Goal: Information Seeking & Learning: Learn about a topic

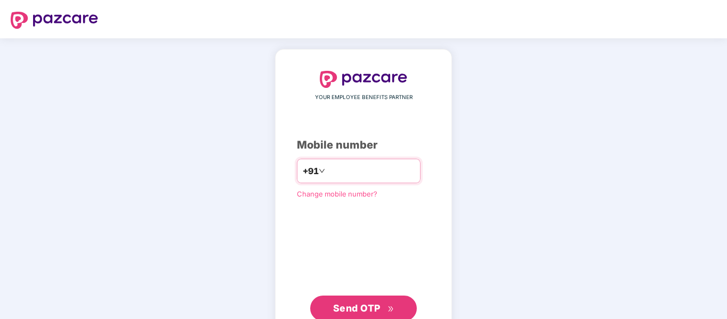
click at [352, 165] on input "number" at bounding box center [370, 171] width 87 height 17
type input "**********"
click at [357, 310] on span "Send OTP" at bounding box center [356, 308] width 47 height 11
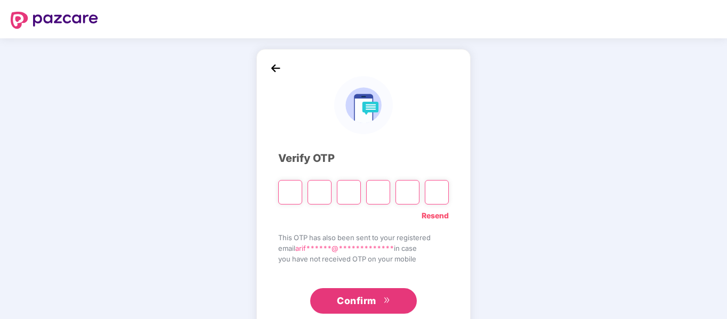
type input "*"
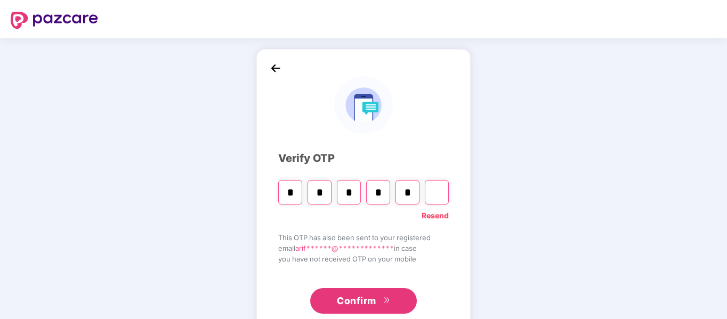
type input "*"
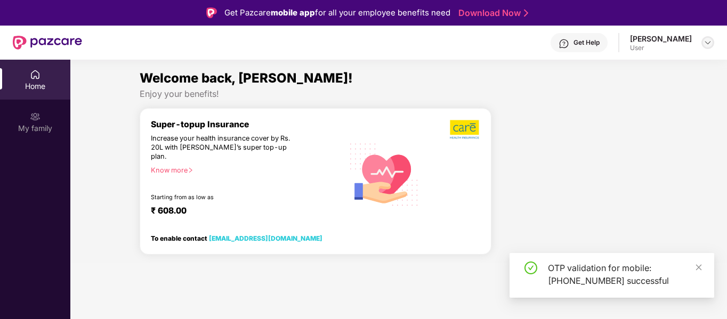
click at [704, 42] on img at bounding box center [708, 42] width 9 height 9
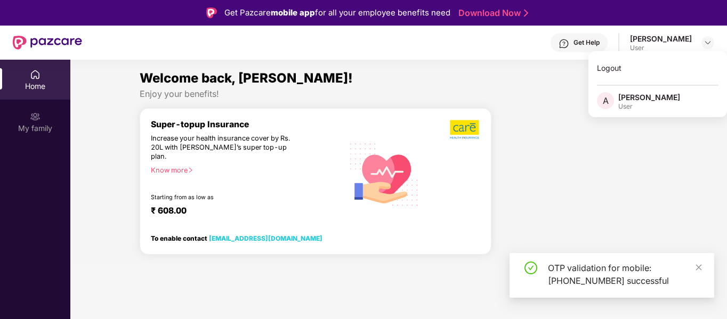
click at [582, 145] on div at bounding box center [579, 185] width 166 height 155
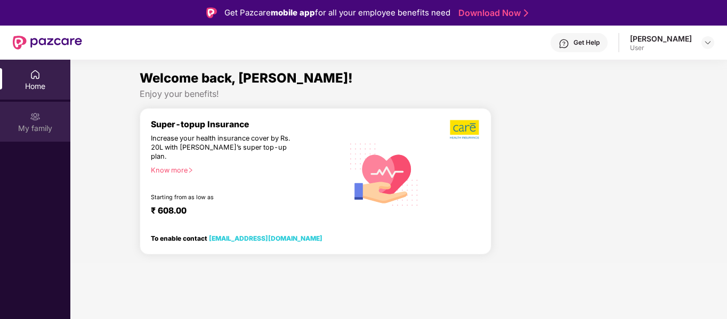
click at [35, 121] on img at bounding box center [35, 116] width 11 height 11
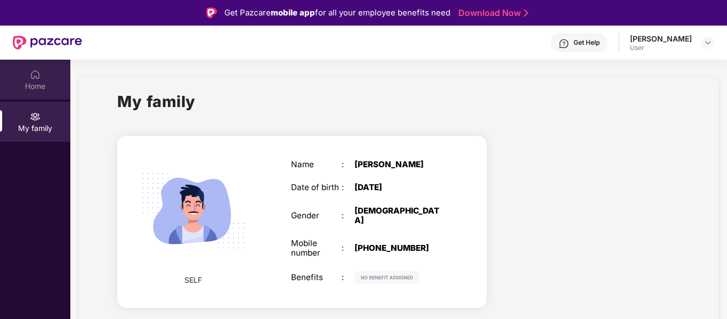
click at [43, 86] on div "Home" at bounding box center [35, 86] width 70 height 11
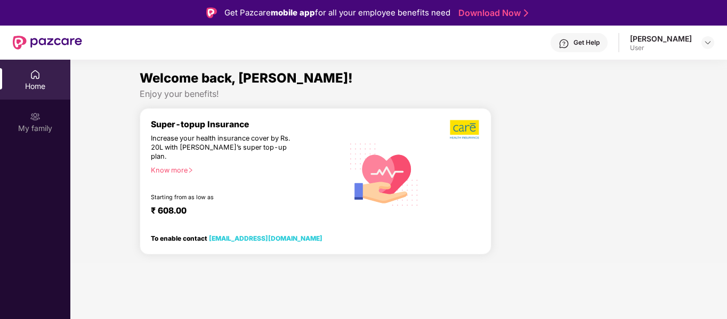
click at [193, 167] on icon "right" at bounding box center [191, 170] width 6 height 6
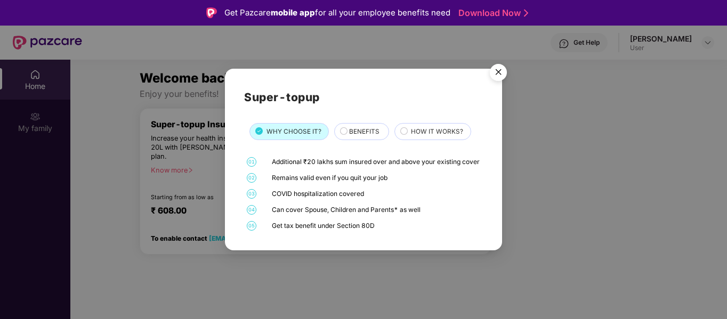
click at [358, 130] on span "BENEFITS" at bounding box center [364, 132] width 30 height 10
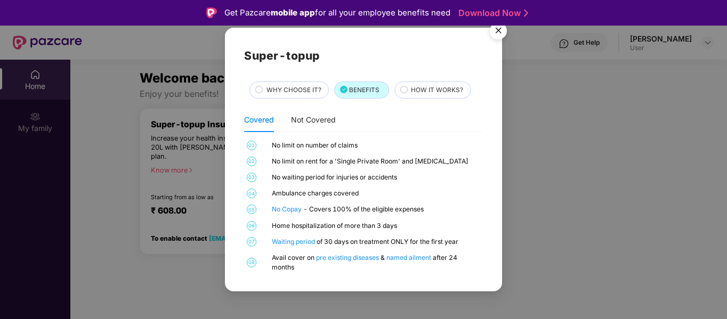
click at [408, 94] on div "HOW IT WORKS?" at bounding box center [436, 91] width 60 height 12
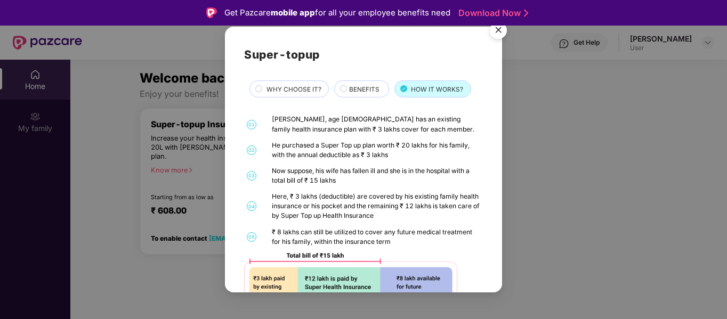
click at [501, 32] on img "Close" at bounding box center [499, 32] width 30 height 30
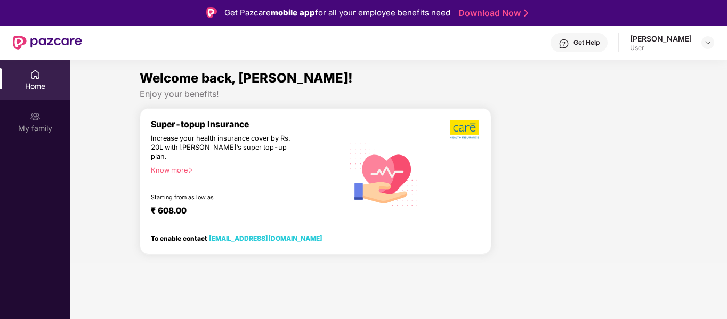
click at [191, 167] on icon "right" at bounding box center [191, 170] width 6 height 6
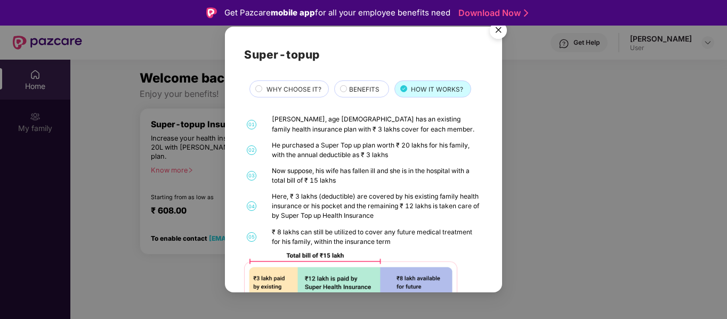
click at [295, 90] on span "WHY CHOOSE IT?" at bounding box center [294, 90] width 55 height 10
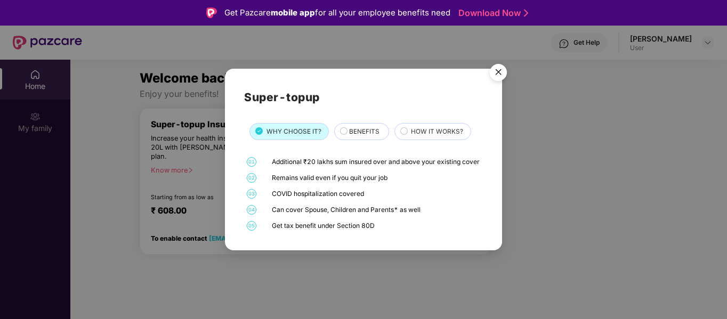
click at [357, 127] on span "BENEFITS" at bounding box center [364, 132] width 30 height 10
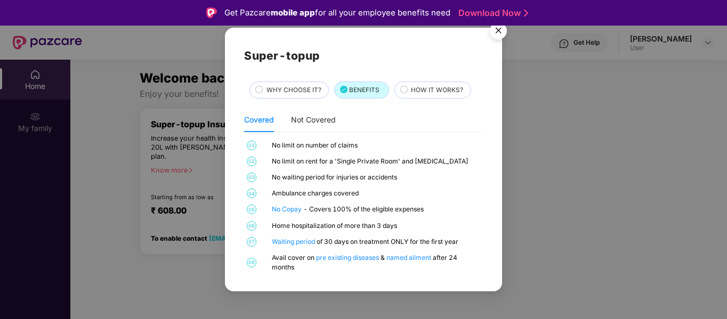
click at [418, 91] on span "HOW IT WORKS?" at bounding box center [437, 90] width 52 height 10
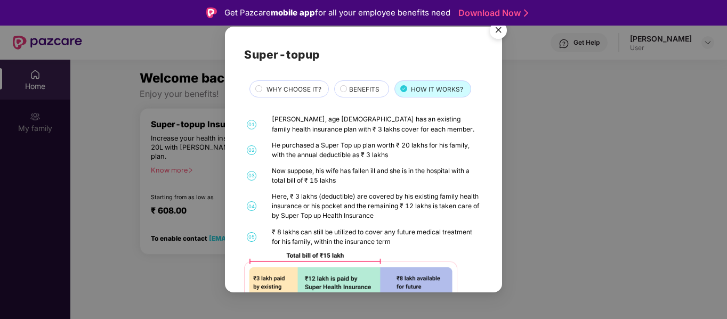
scroll to position [45, 0]
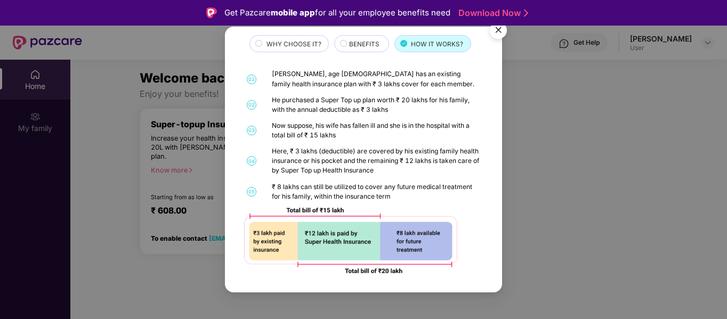
drag, startPoint x: 494, startPoint y: 34, endPoint x: 501, endPoint y: 42, distance: 10.6
click at [494, 34] on img "Close" at bounding box center [499, 32] width 30 height 30
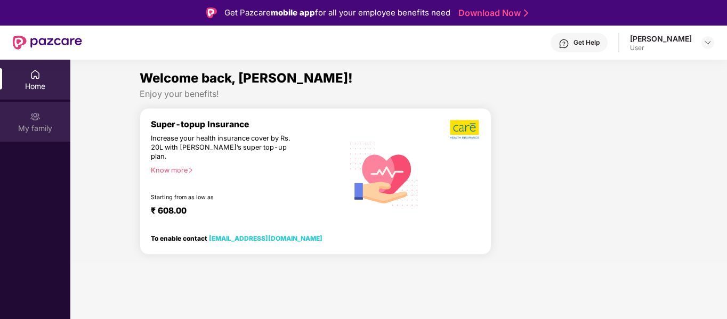
click at [37, 122] on div "My family" at bounding box center [35, 122] width 70 height 40
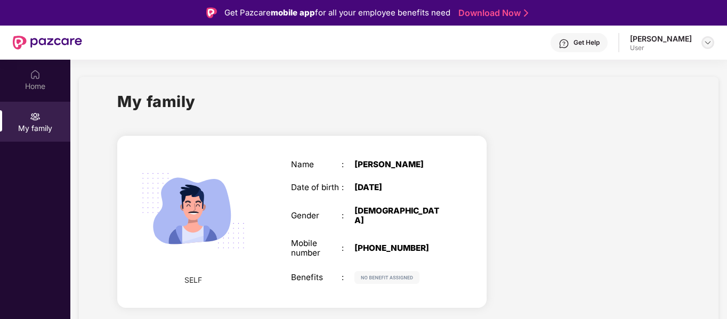
click at [706, 46] on img at bounding box center [708, 42] width 9 height 9
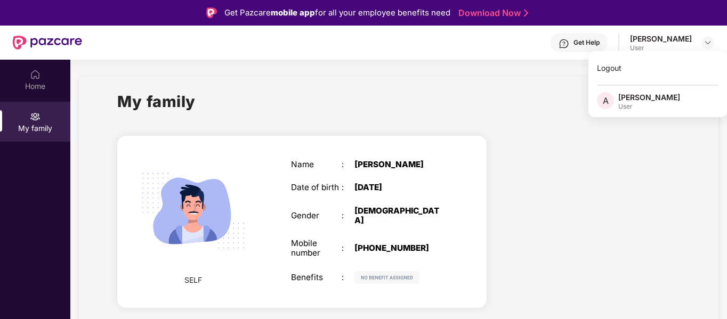
click at [632, 147] on div at bounding box center [592, 223] width 194 height 195
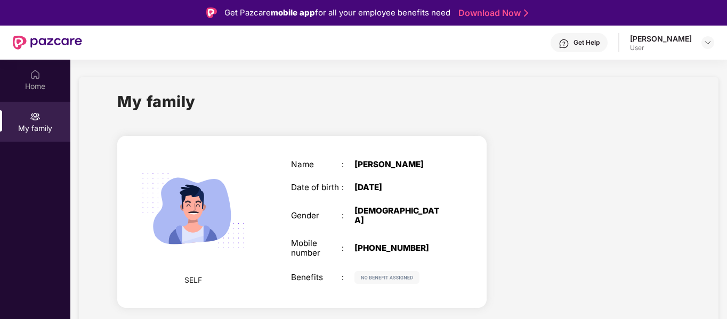
scroll to position [60, 0]
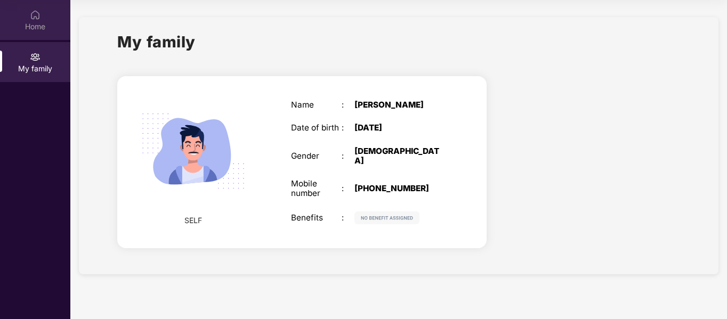
click at [28, 21] on div "Home" at bounding box center [35, 26] width 70 height 11
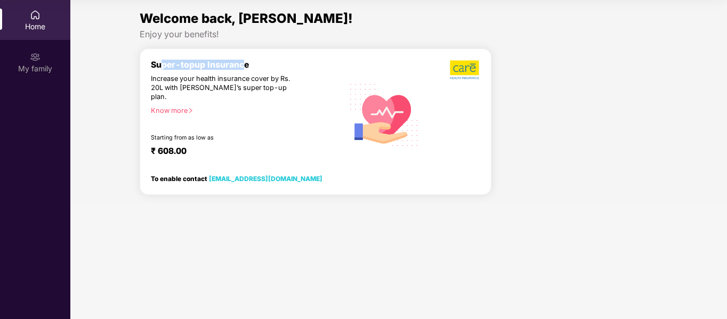
drag, startPoint x: 159, startPoint y: 68, endPoint x: 244, endPoint y: 68, distance: 84.8
click at [244, 68] on div "Super-topup Insurance" at bounding box center [247, 65] width 193 height 10
click at [262, 93] on div "Super-topup Insurance Increase your health insurance cover by Rs. 20L with [PER…" at bounding box center [247, 115] width 193 height 110
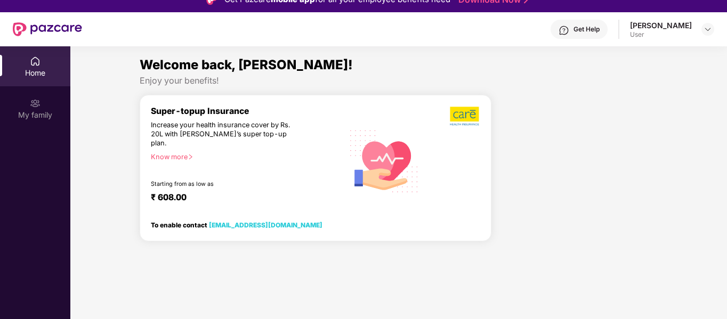
scroll to position [9, 0]
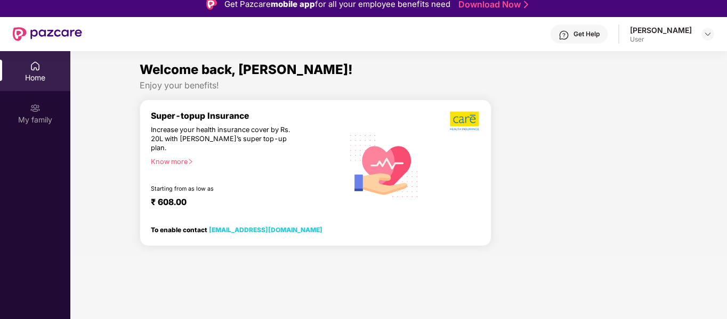
click at [236, 74] on span "Welcome back, [PERSON_NAME]!" at bounding box center [246, 69] width 213 height 15
click at [261, 71] on span "Welcome back, [PERSON_NAME]!" at bounding box center [246, 69] width 213 height 15
click at [167, 84] on div "Enjoy your benefits!" at bounding box center [399, 85] width 518 height 11
click at [159, 85] on div "Enjoy your benefits!" at bounding box center [399, 85] width 518 height 11
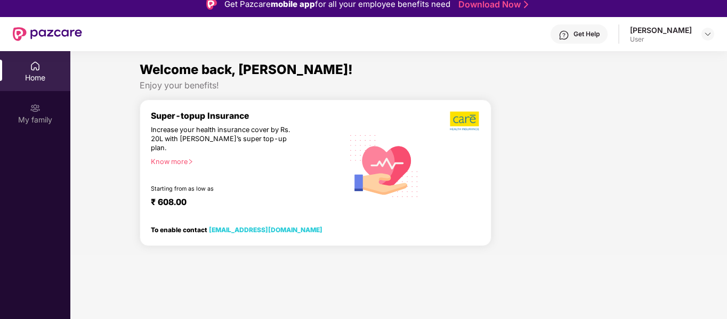
click at [159, 85] on div "Enjoy your benefits!" at bounding box center [399, 85] width 518 height 11
drag, startPoint x: 159, startPoint y: 85, endPoint x: 260, endPoint y: 81, distance: 100.9
click at [182, 86] on div "Enjoy your benefits!" at bounding box center [399, 85] width 518 height 11
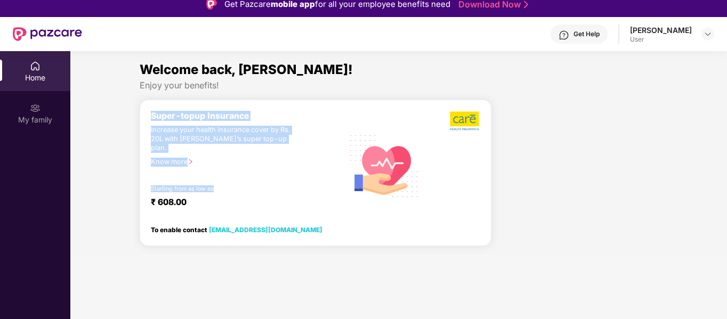
drag, startPoint x: 267, startPoint y: 82, endPoint x: 273, endPoint y: 158, distance: 76.5
click at [273, 158] on div "Welcome back, [PERSON_NAME]! Enjoy your benefits! Super-topup Insurance Increas…" at bounding box center [399, 157] width 666 height 195
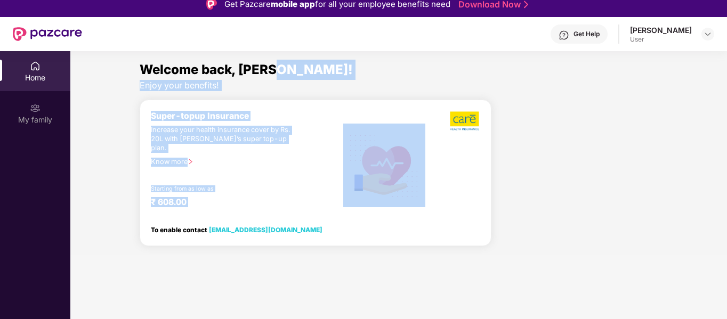
drag, startPoint x: 361, startPoint y: 79, endPoint x: 366, endPoint y: 99, distance: 21.0
click at [366, 99] on div "Welcome back, [PERSON_NAME]! Enjoy your benefits! Super-topup Insurance Increas…" at bounding box center [399, 157] width 666 height 195
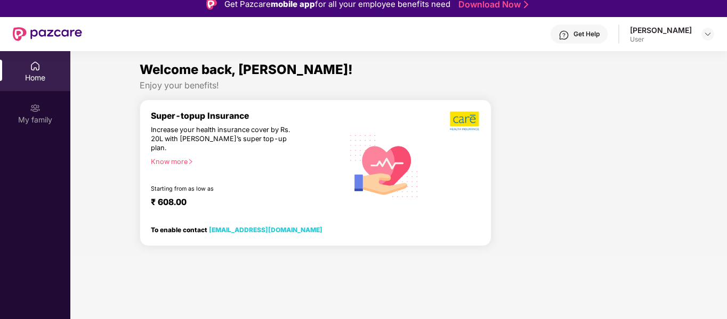
click at [534, 97] on div "Welcome back, [PERSON_NAME]! Enjoy your benefits! Super-topup Insurance Increas…" at bounding box center [399, 157] width 666 height 195
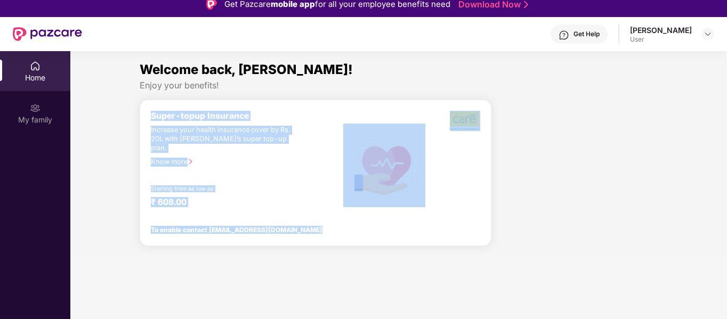
drag, startPoint x: 535, startPoint y: 105, endPoint x: 552, endPoint y: 143, distance: 42.3
click at [545, 149] on div "Welcome back, [PERSON_NAME]! Enjoy your benefits! Super-topup Insurance Increas…" at bounding box center [399, 157] width 666 height 195
click at [653, 117] on div at bounding box center [579, 177] width 166 height 155
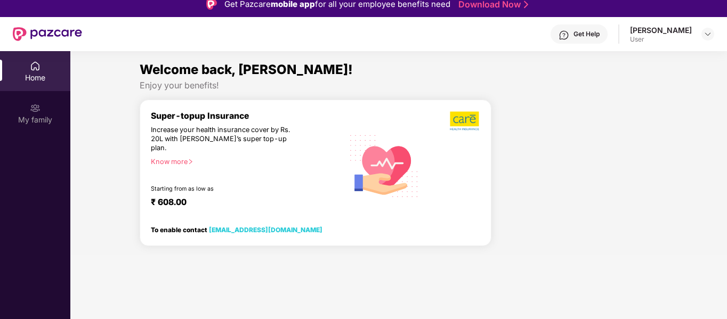
drag, startPoint x: 654, startPoint y: 102, endPoint x: 716, endPoint y: 140, distance: 73.3
click at [668, 151] on div "Welcome back, [PERSON_NAME]! Enjoy your benefits! Super-topup Insurance Increas…" at bounding box center [399, 157] width 666 height 195
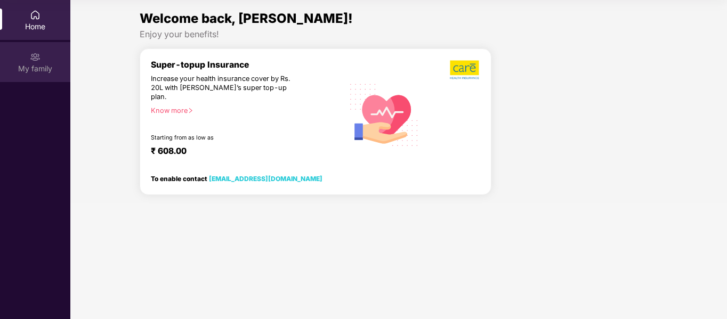
click at [33, 60] on img at bounding box center [35, 57] width 11 height 11
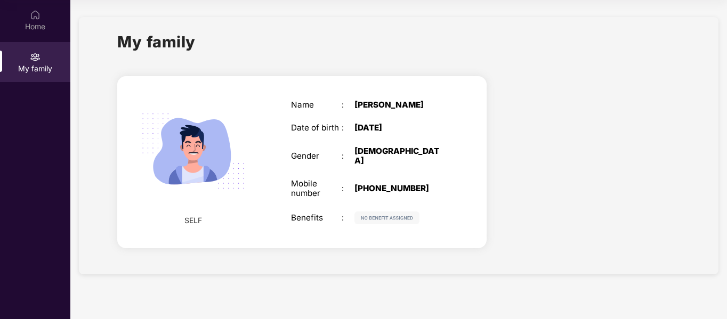
click at [194, 223] on span "SELF" at bounding box center [194, 221] width 18 height 12
click at [231, 180] on img at bounding box center [193, 150] width 127 height 127
click at [31, 21] on div "Home" at bounding box center [35, 26] width 70 height 11
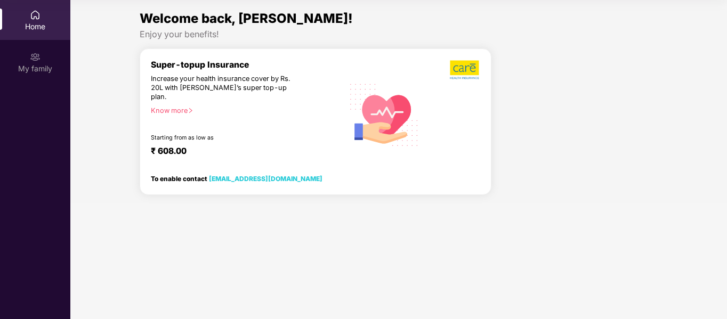
click at [183, 107] on div "Know more" at bounding box center [244, 110] width 186 height 7
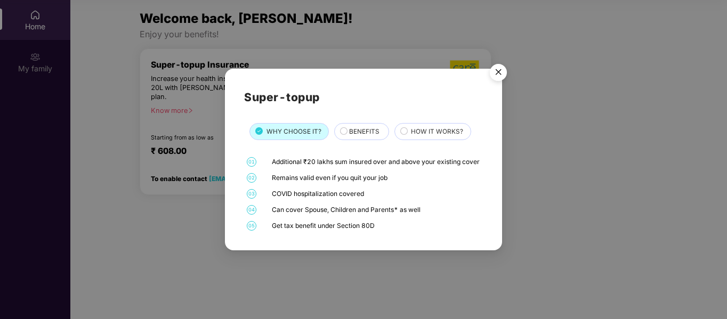
click at [358, 127] on span "BENEFITS" at bounding box center [364, 132] width 30 height 10
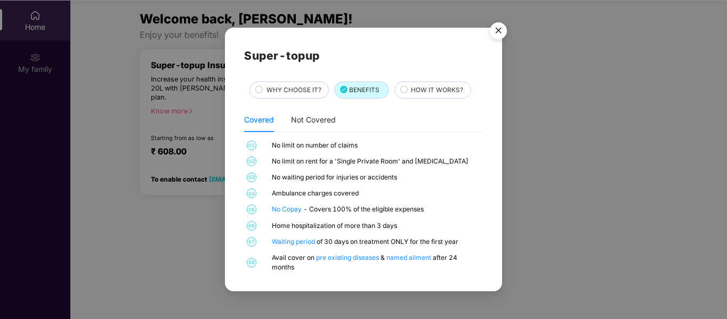
scroll to position [60, 0]
click at [498, 36] on img "Close" at bounding box center [499, 33] width 30 height 30
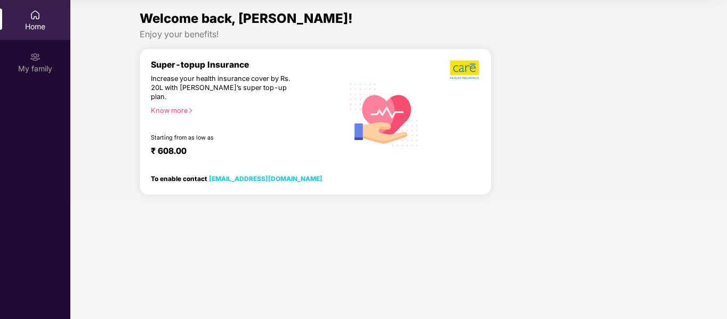
click at [39, 30] on div "Home" at bounding box center [35, 26] width 70 height 11
click at [34, 67] on div "My family" at bounding box center [35, 68] width 70 height 11
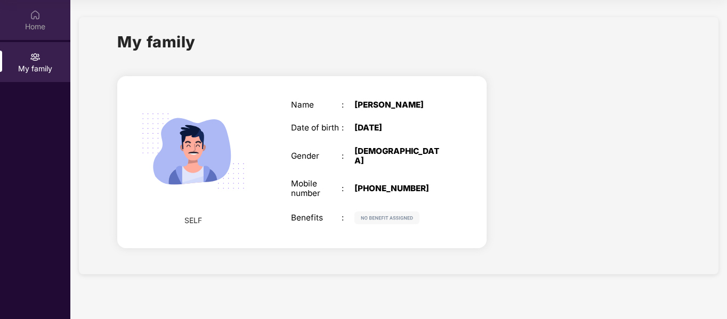
click at [42, 25] on div "Home" at bounding box center [35, 26] width 70 height 11
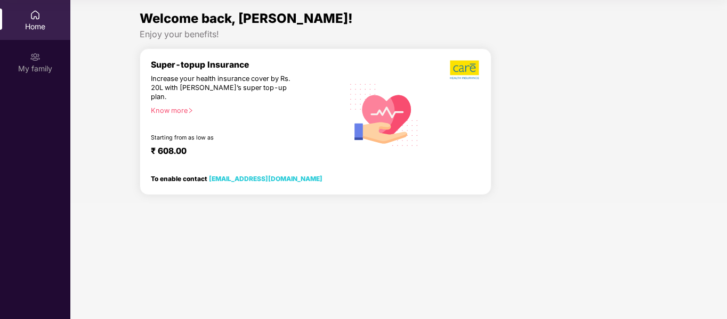
click at [173, 107] on div "Know more" at bounding box center [244, 110] width 186 height 7
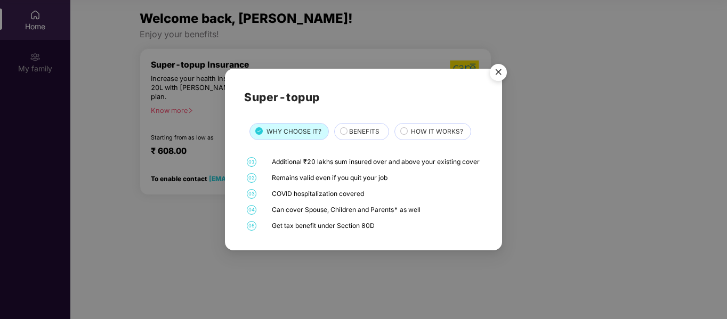
click at [354, 127] on span "BENEFITS" at bounding box center [364, 132] width 30 height 10
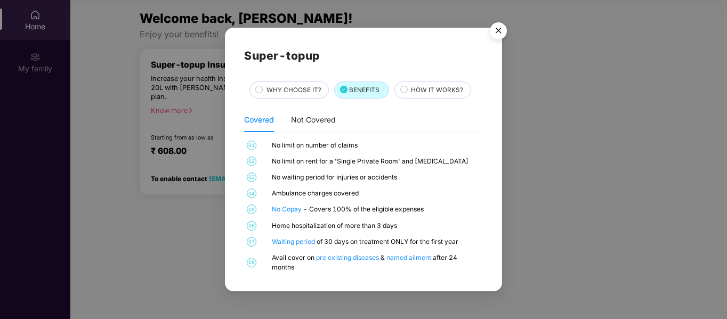
click at [412, 87] on span "HOW IT WORKS?" at bounding box center [437, 90] width 52 height 10
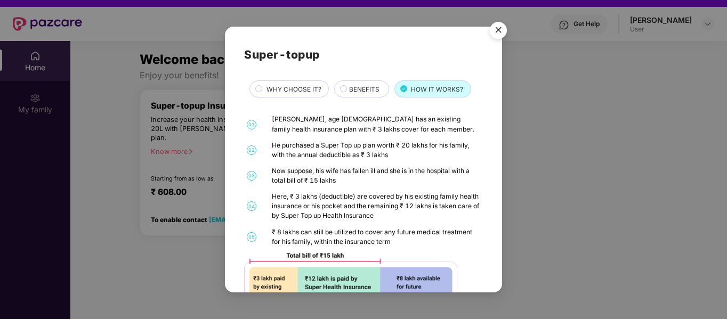
scroll to position [6, 0]
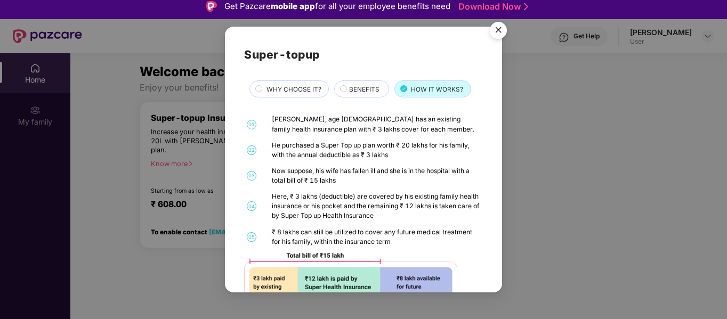
click at [383, 155] on div "He purchased a Super Top up plan worth ₹ 20 lakhs for his family, with the annu…" at bounding box center [376, 150] width 209 height 19
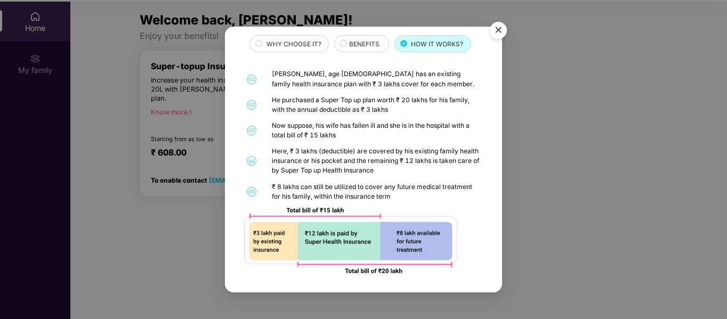
scroll to position [60, 0]
click at [347, 166] on div "Here, ₹ 3 lakhs (deductible) are covered by his existing family health insuranc…" at bounding box center [376, 161] width 209 height 29
click at [262, 42] on div "WHY CHOOSE IT?" at bounding box center [292, 45] width 62 height 12
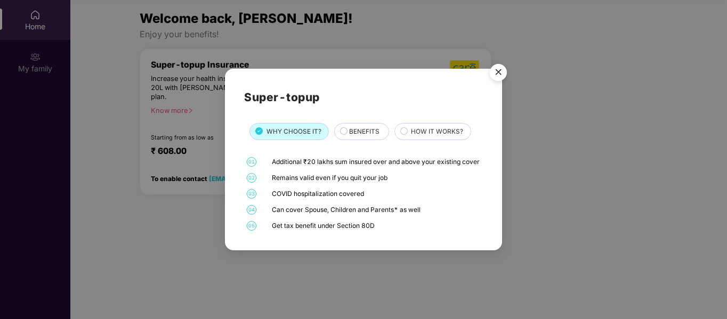
click at [330, 159] on div "Additional ₹20 lakhs sum insured over and above your existing cover" at bounding box center [376, 162] width 209 height 10
click at [492, 70] on img "Close" at bounding box center [499, 74] width 30 height 30
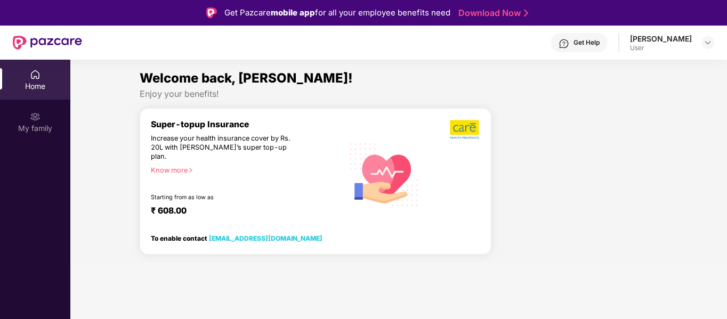
click at [600, 46] on div "Get Help" at bounding box center [587, 42] width 26 height 9
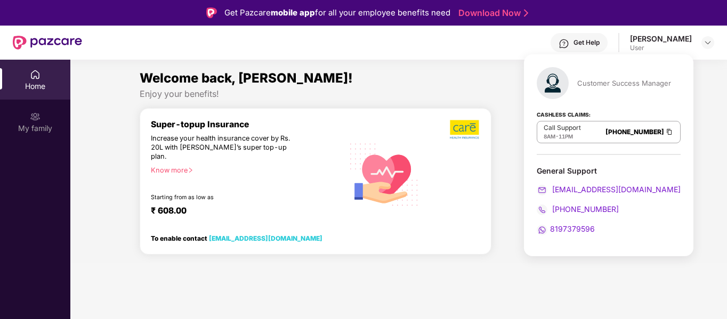
click at [716, 124] on div "Welcome back, [PERSON_NAME]! Enjoy your benefits! Super-topup Insurance Increas…" at bounding box center [399, 165] width 666 height 195
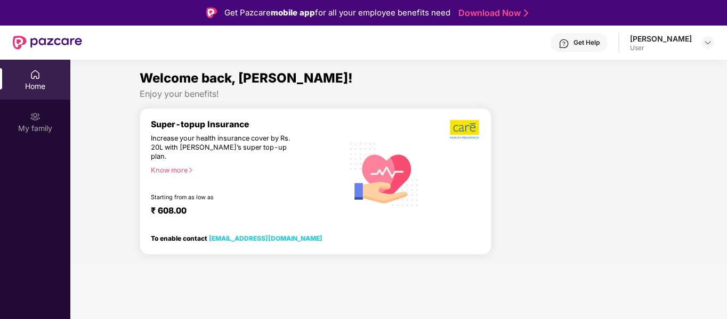
click at [678, 31] on div "Get Help [PERSON_NAME] User" at bounding box center [398, 43] width 632 height 34
click at [703, 43] on div at bounding box center [708, 42] width 13 height 13
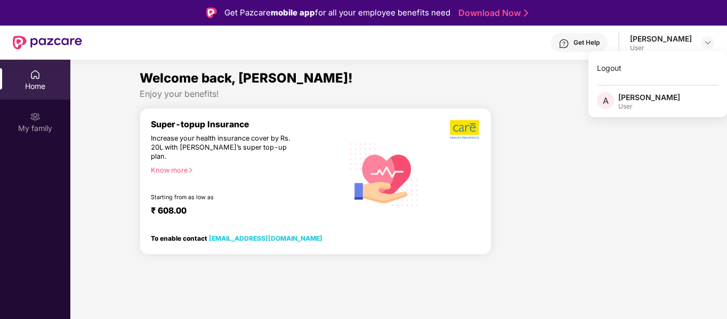
click at [625, 149] on div at bounding box center [579, 185] width 166 height 155
